Goal: Task Accomplishment & Management: Manage account settings

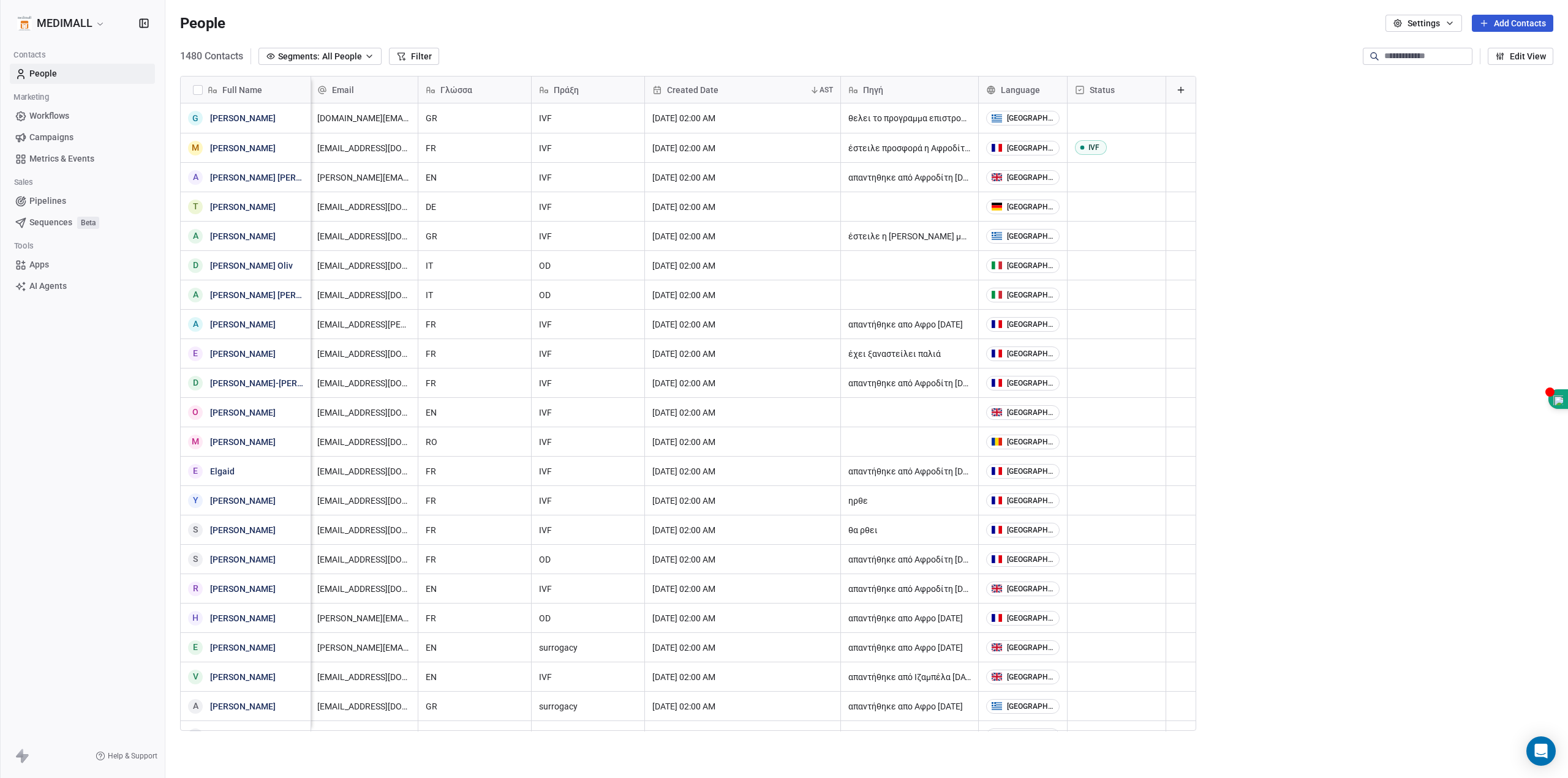
scroll to position [0, 10]
click at [782, 22] on button "Add Contacts" at bounding box center [1512, 23] width 81 height 17
click at [782, 71] on span "Import from CSV" at bounding box center [1508, 70] width 63 height 13
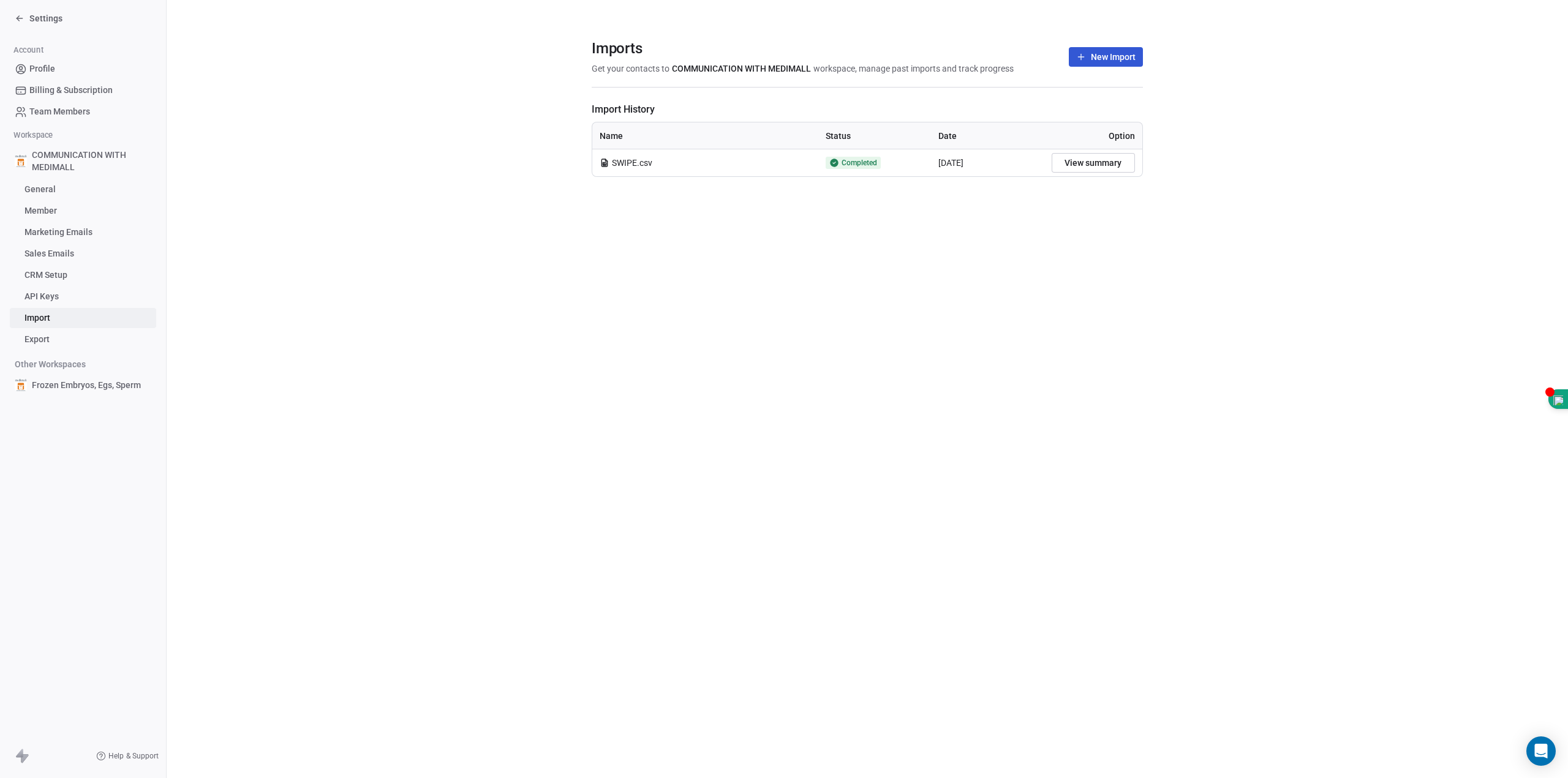
click at [782, 60] on button "New Import" at bounding box center [1106, 57] width 74 height 19
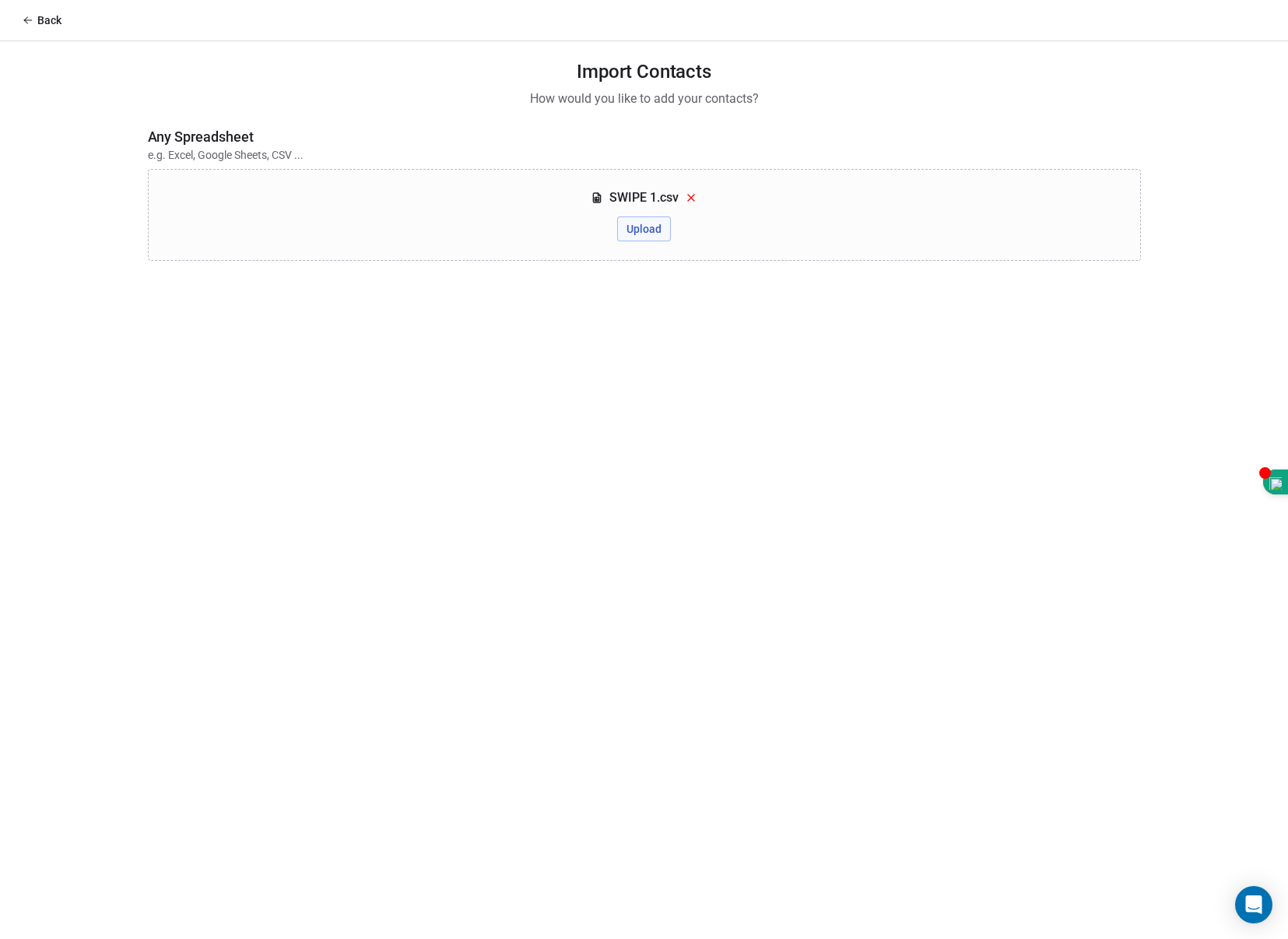
click at [648, 230] on button "Upload" at bounding box center [643, 229] width 54 height 25
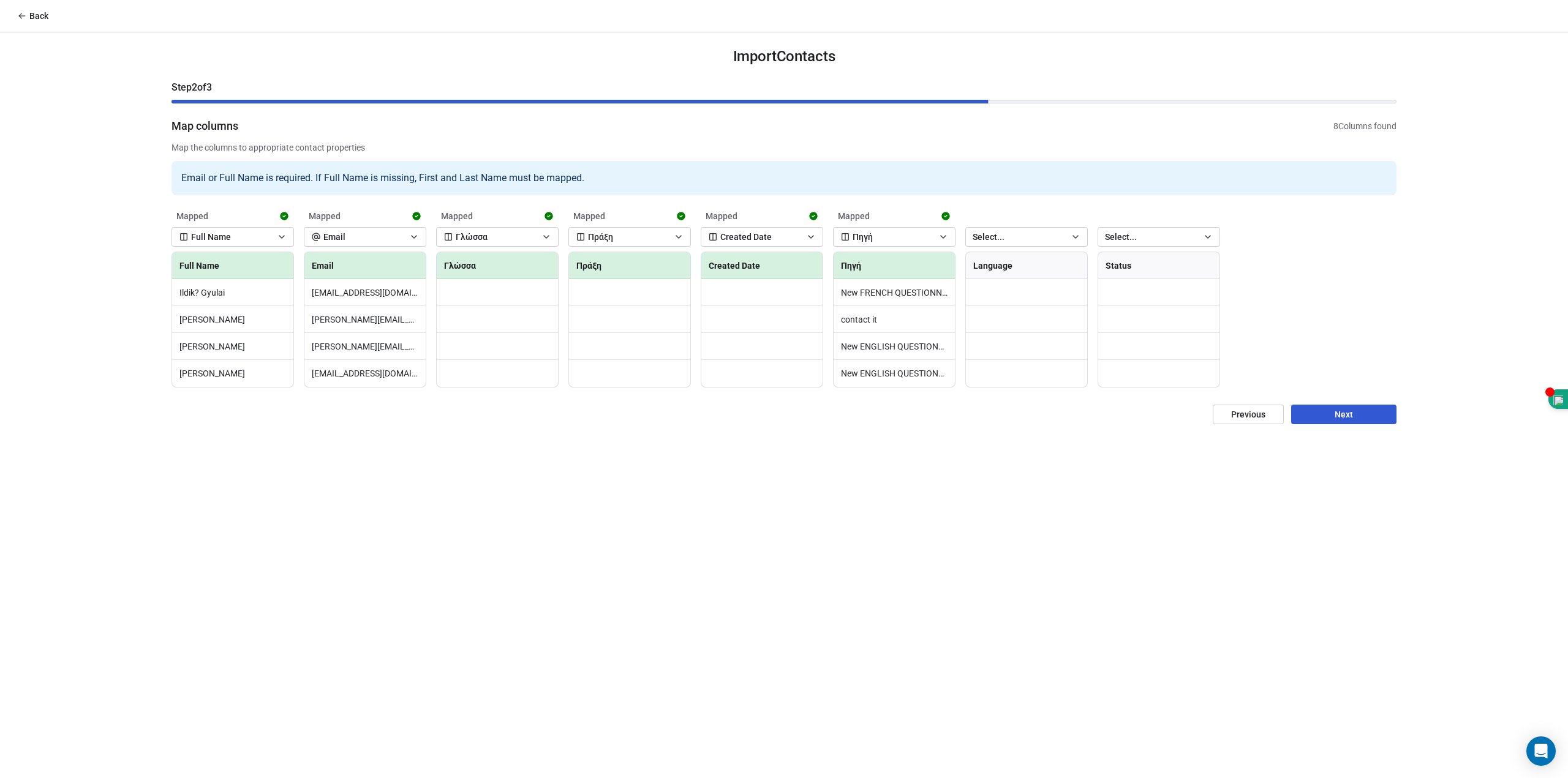
click at [782, 417] on button "Next" at bounding box center [1343, 414] width 105 height 19
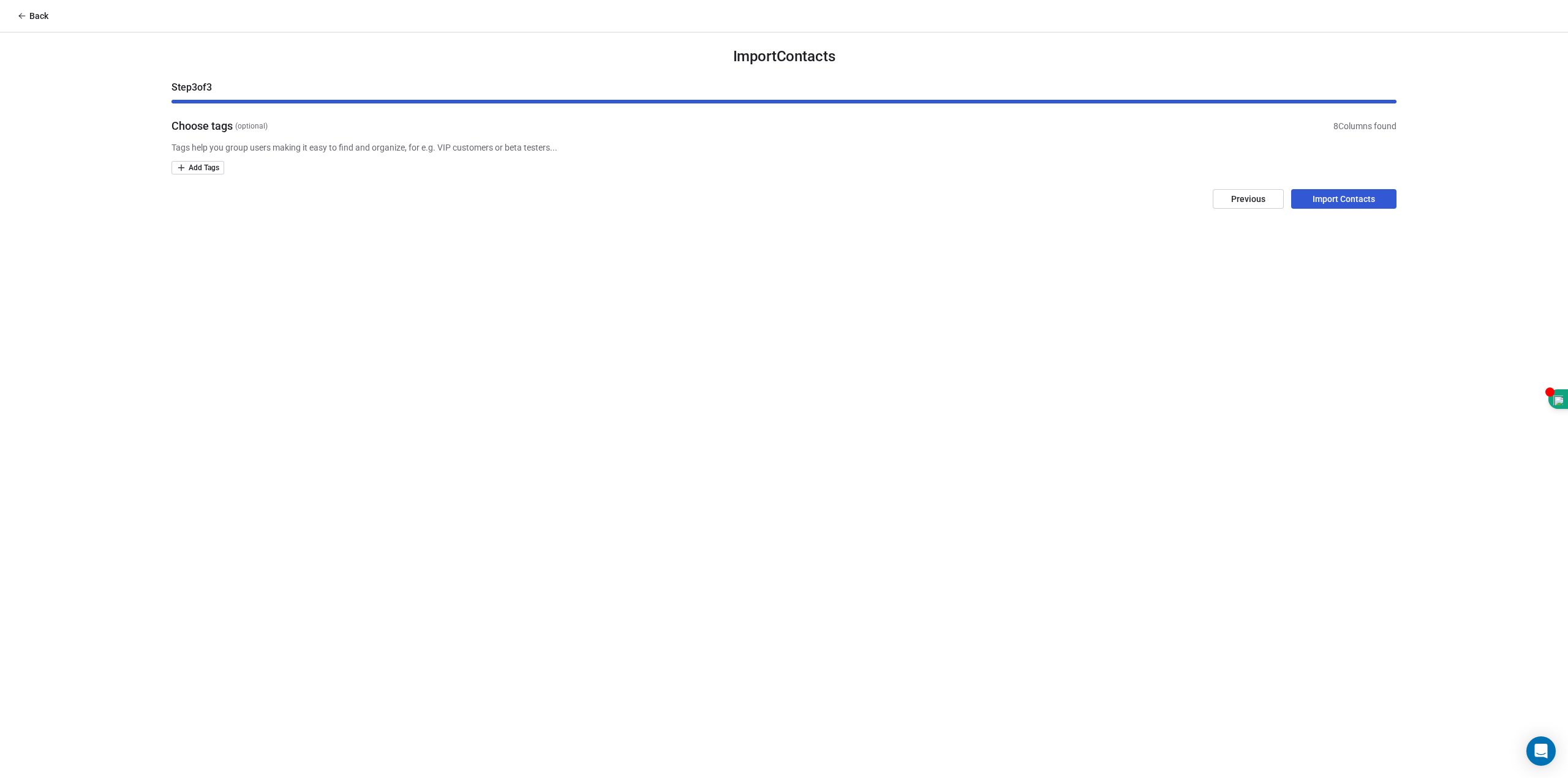
click at [782, 203] on button "Import Contacts" at bounding box center [1343, 199] width 105 height 19
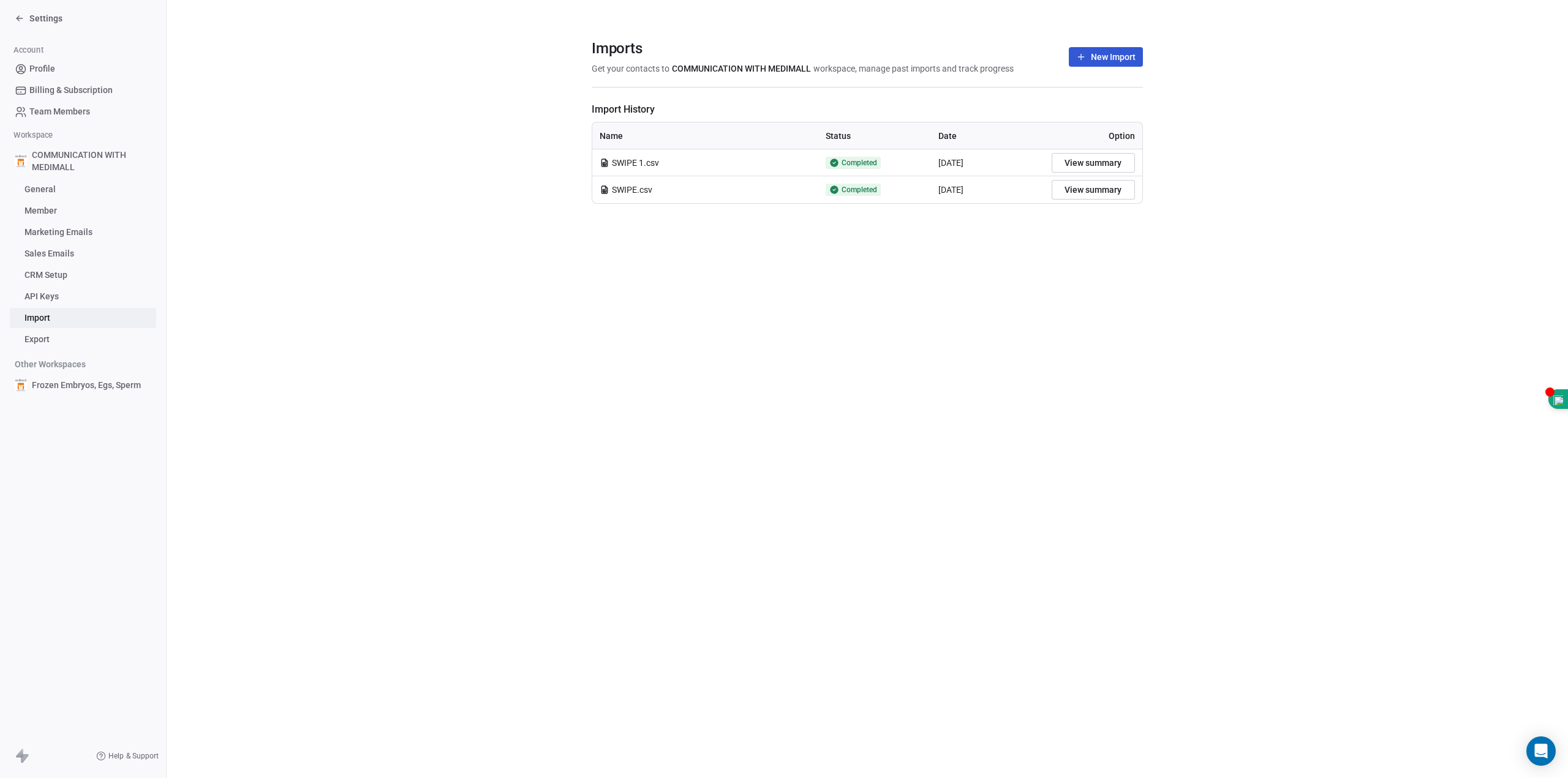
click at [53, 65] on span "Profile" at bounding box center [42, 69] width 26 height 13
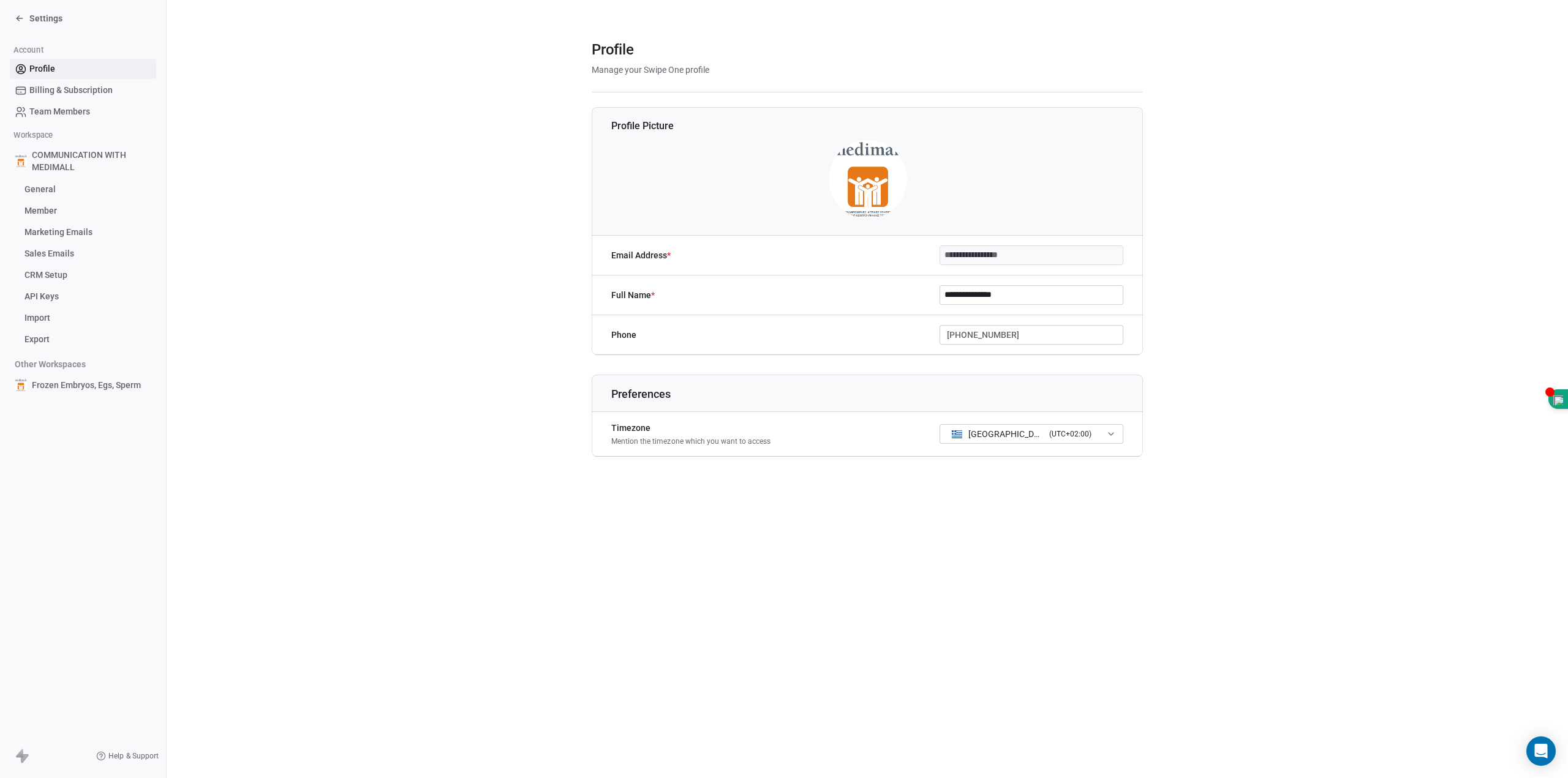
click at [17, 20] on icon at bounding box center [19, 18] width 10 height 10
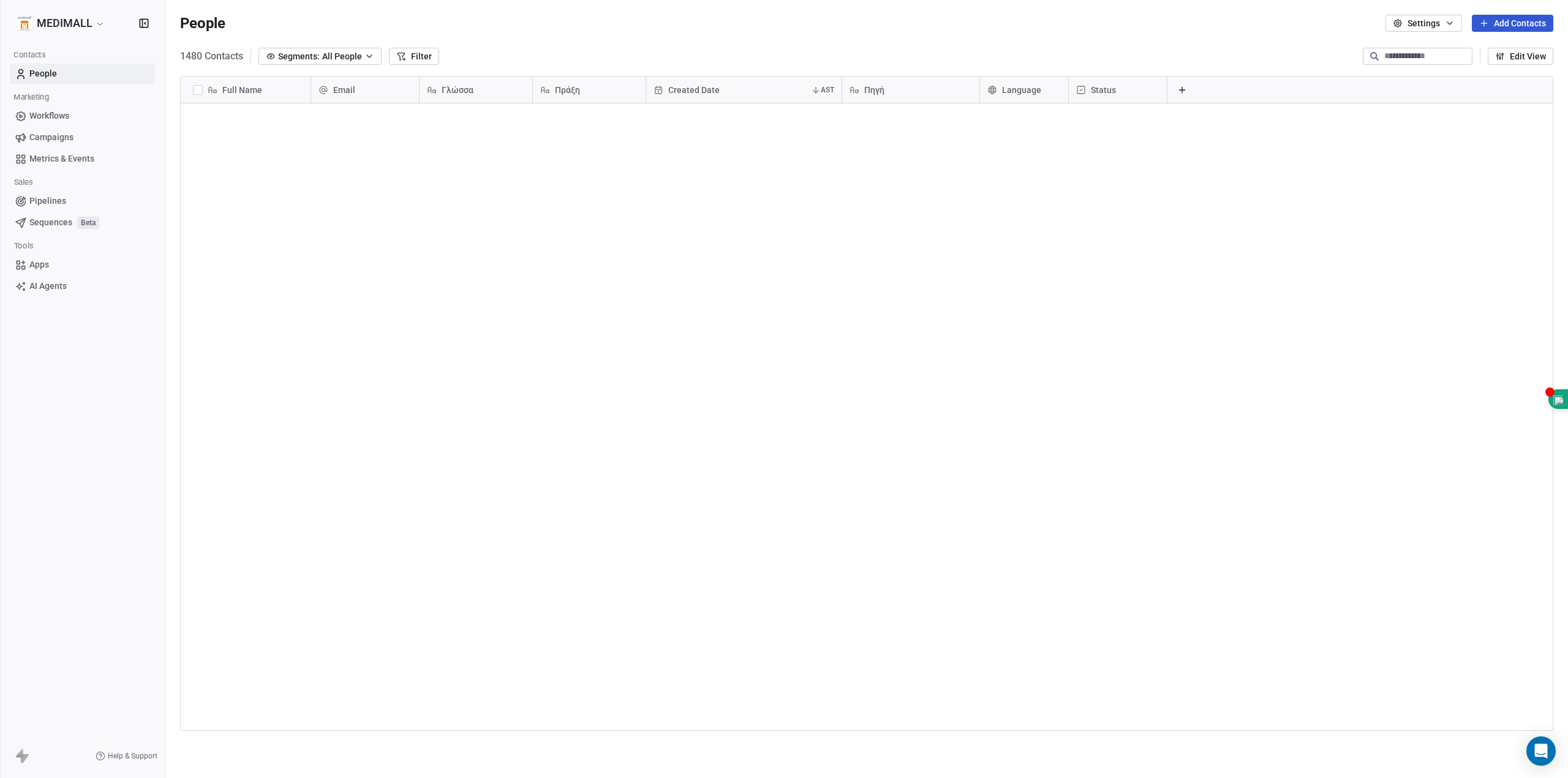
scroll to position [676, 1393]
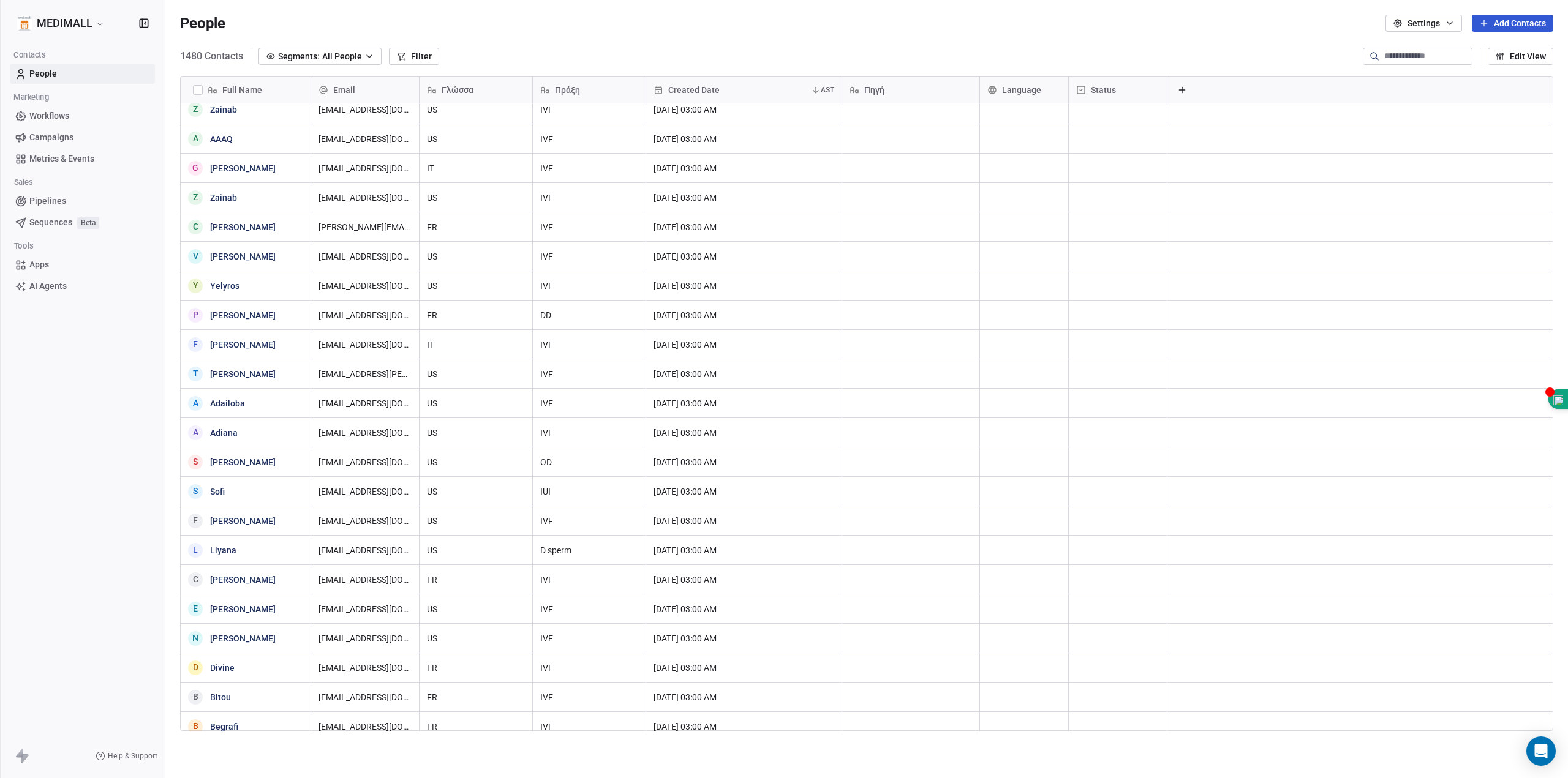
click at [405, 55] on button "Filter" at bounding box center [414, 56] width 50 height 17
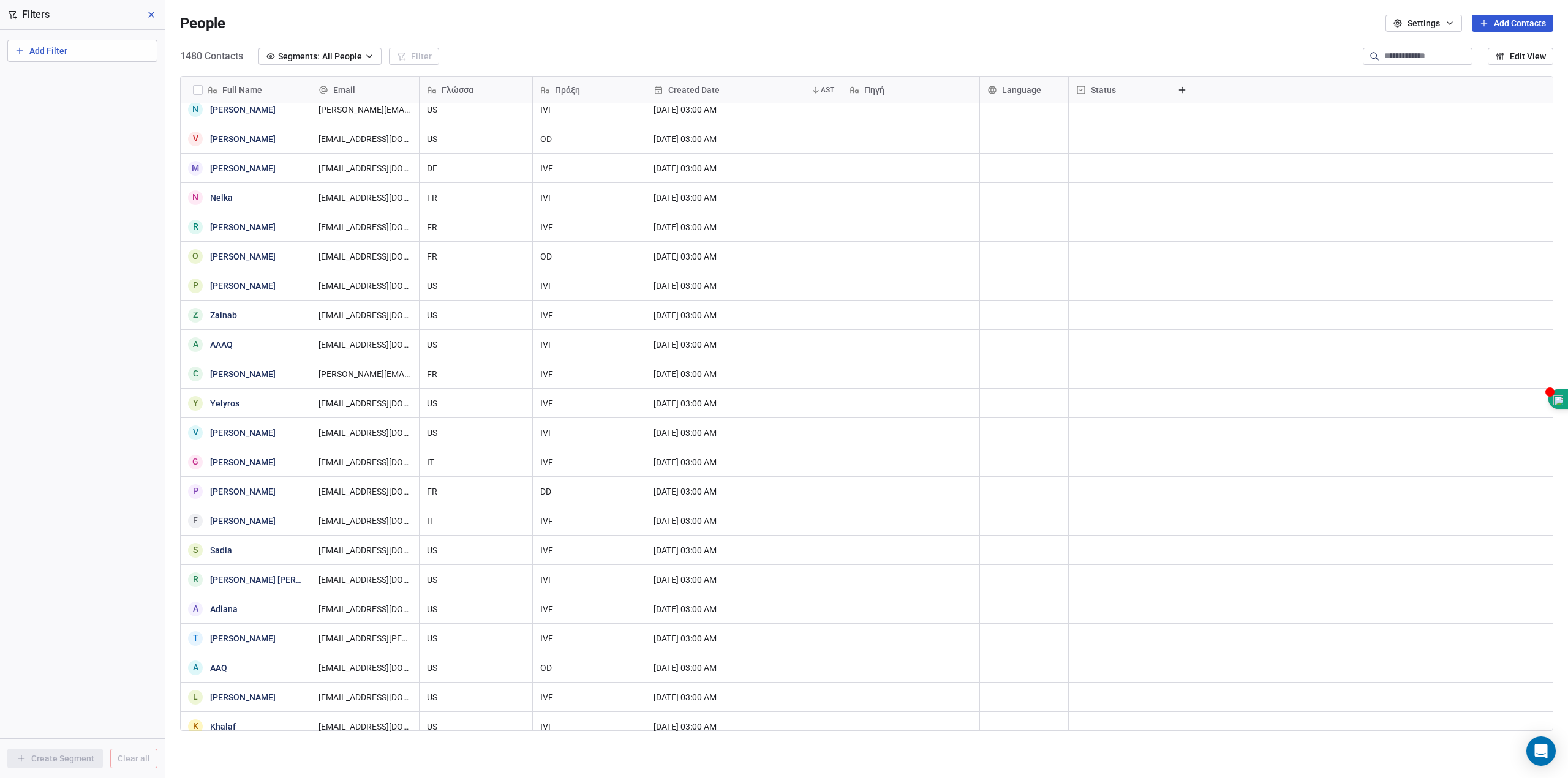
click at [126, 56] on button "Add Filter" at bounding box center [82, 51] width 150 height 22
click at [125, 49] on html "MEDIMALL Contacts People Marketing Workflows Campaigns Metrics & Events Sales P…" at bounding box center [784, 389] width 1568 height 778
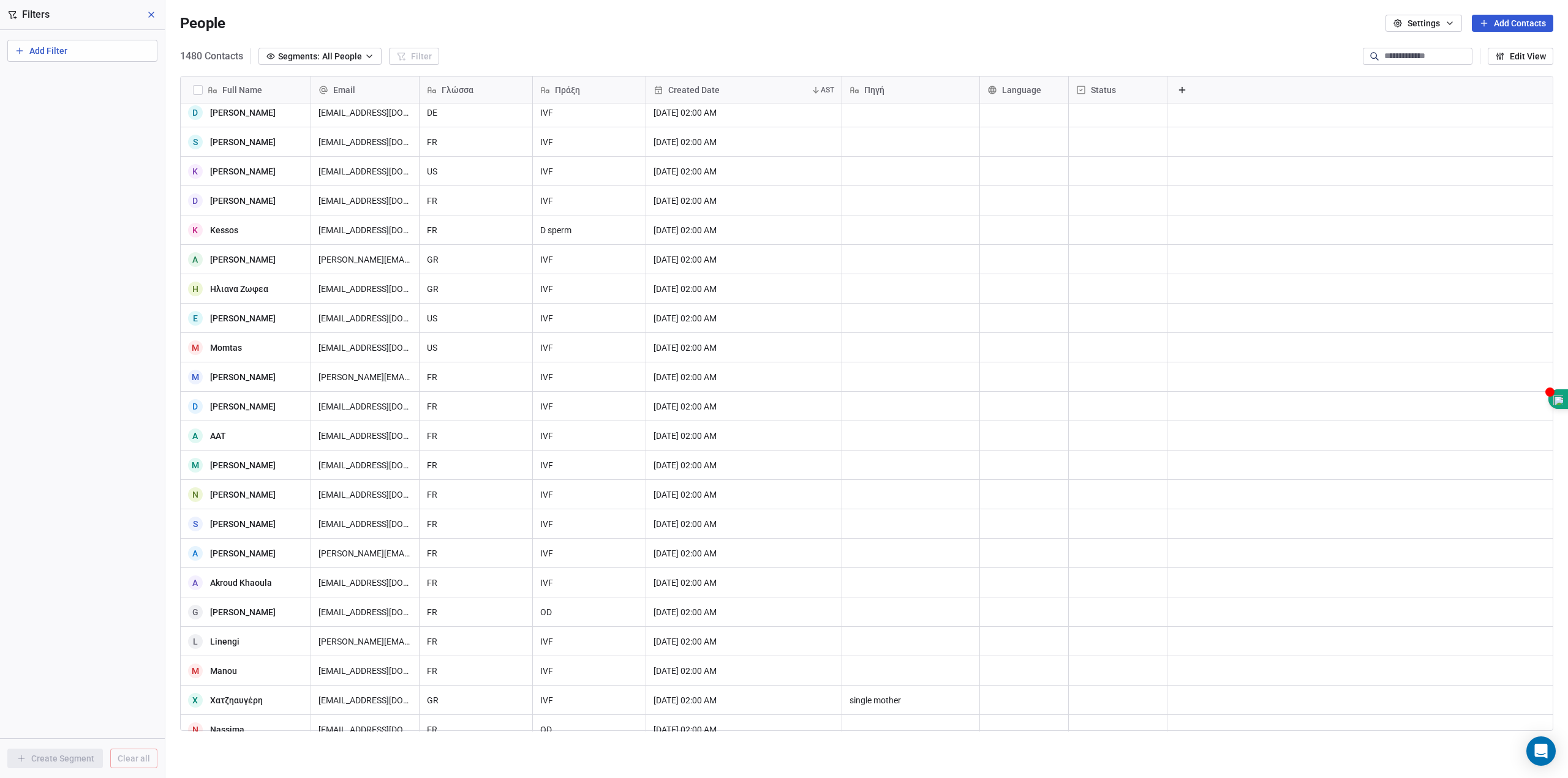
scroll to position [0, 0]
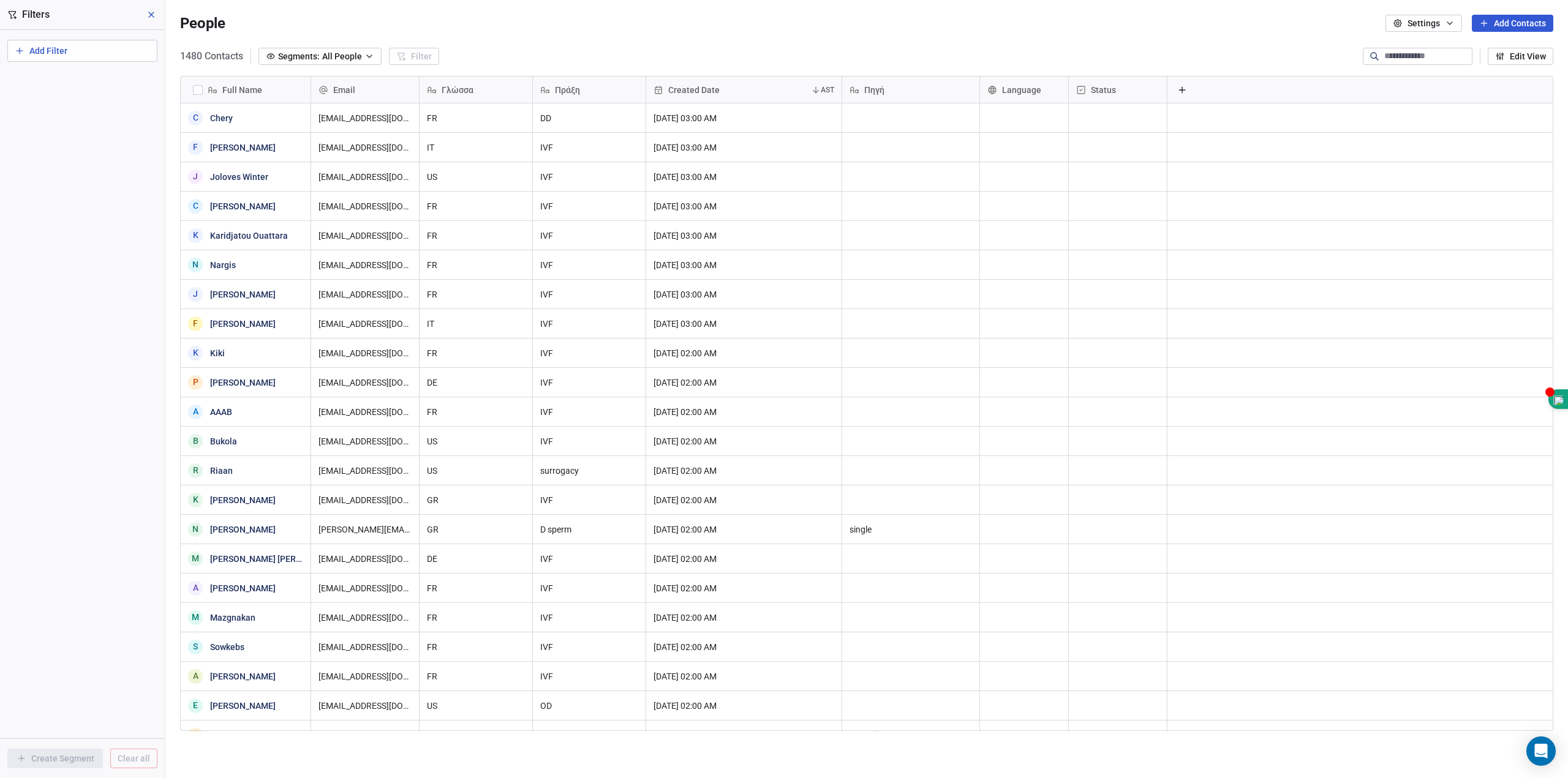
click at [1384, 51] on input at bounding box center [1427, 56] width 86 height 13
paste input "**********"
type input "**********"
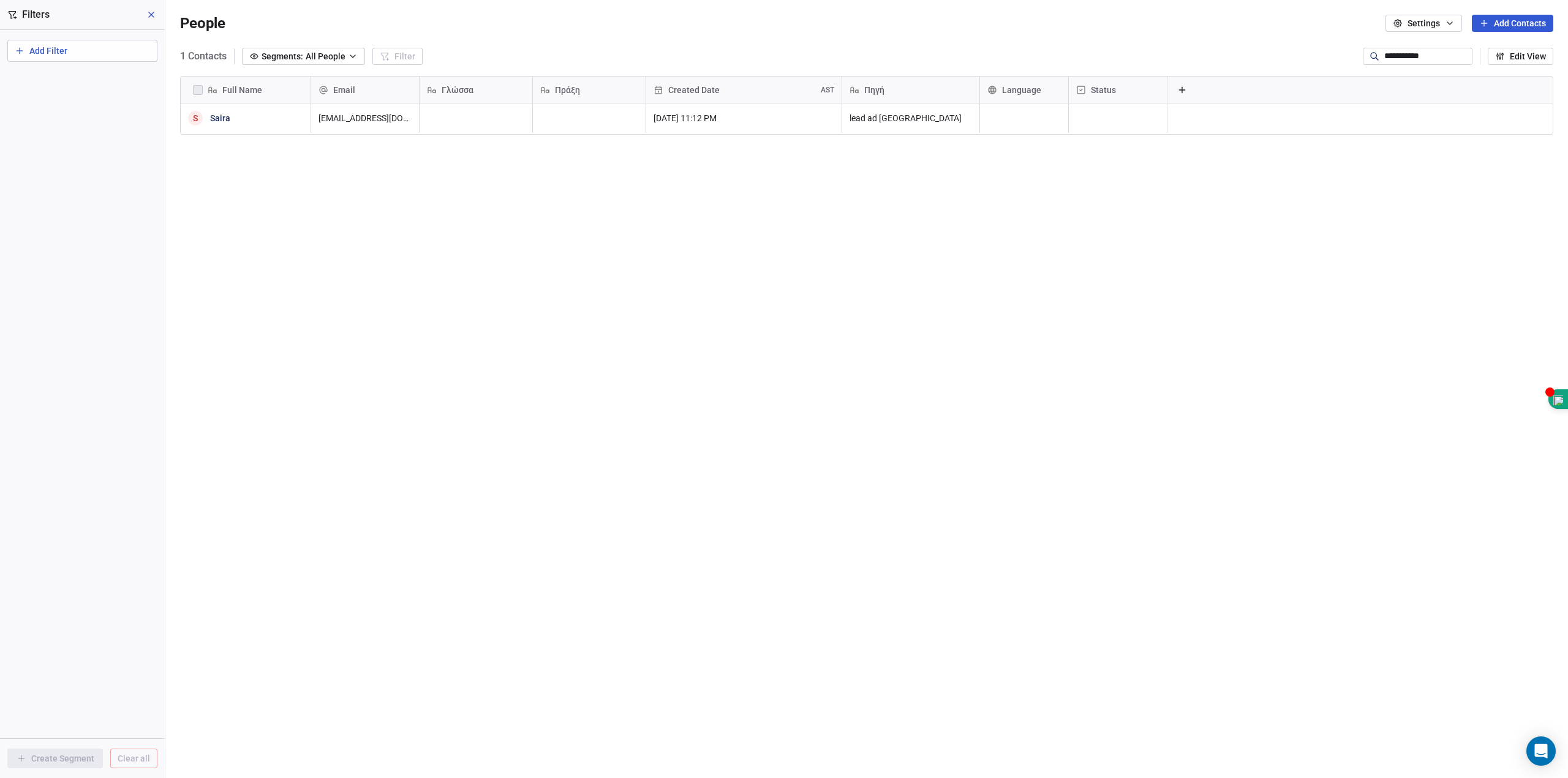
drag, startPoint x: 1447, startPoint y: 54, endPoint x: 1141, endPoint y: 35, distance: 306.6
click at [1141, 33] on section "**********" at bounding box center [866, 389] width 1402 height 778
